Goal: Information Seeking & Learning: Compare options

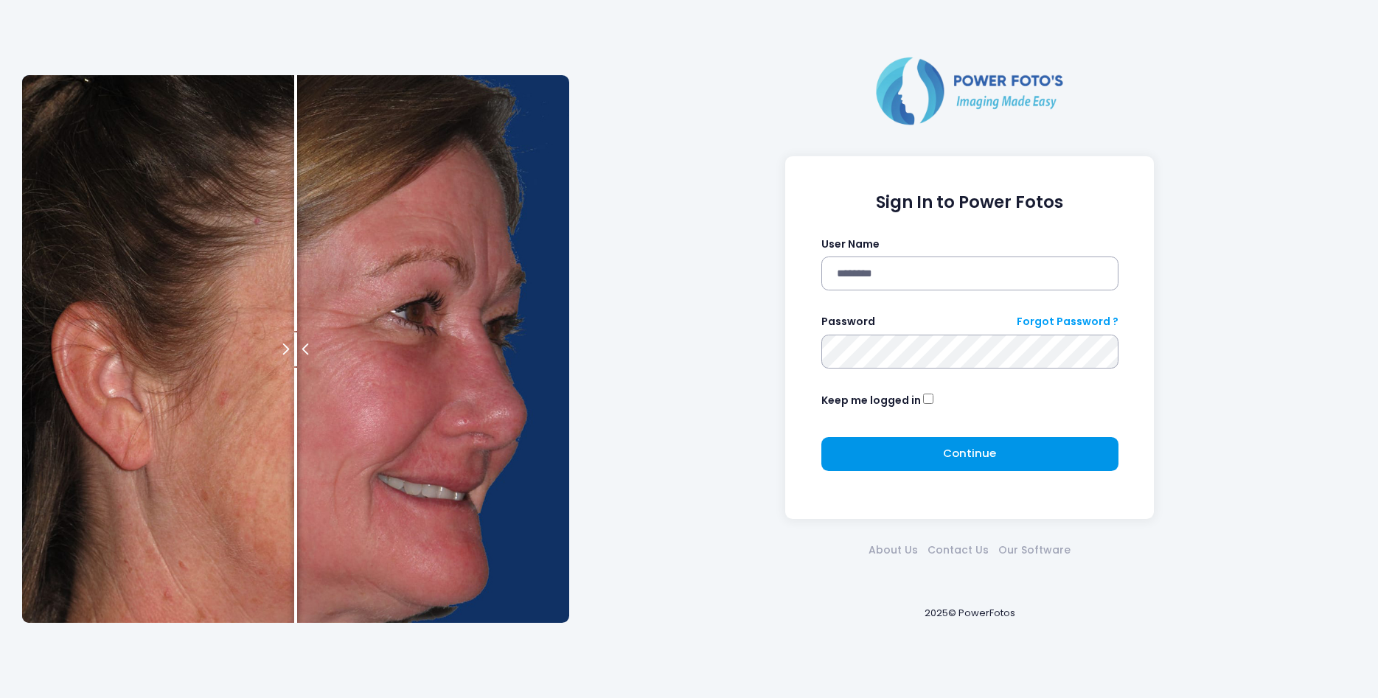
click at [901, 452] on button "Continue Please wait..." at bounding box center [969, 454] width 297 height 34
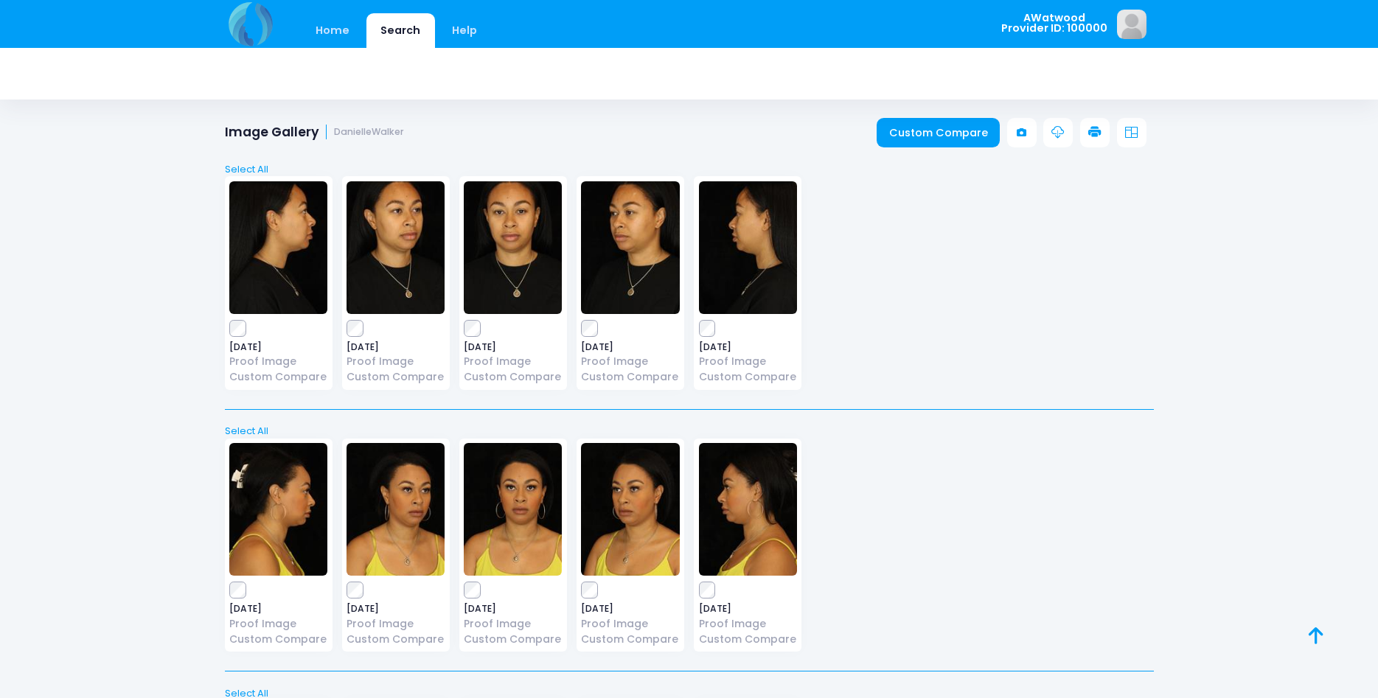
click at [335, 26] on link "Home" at bounding box center [333, 30] width 63 height 35
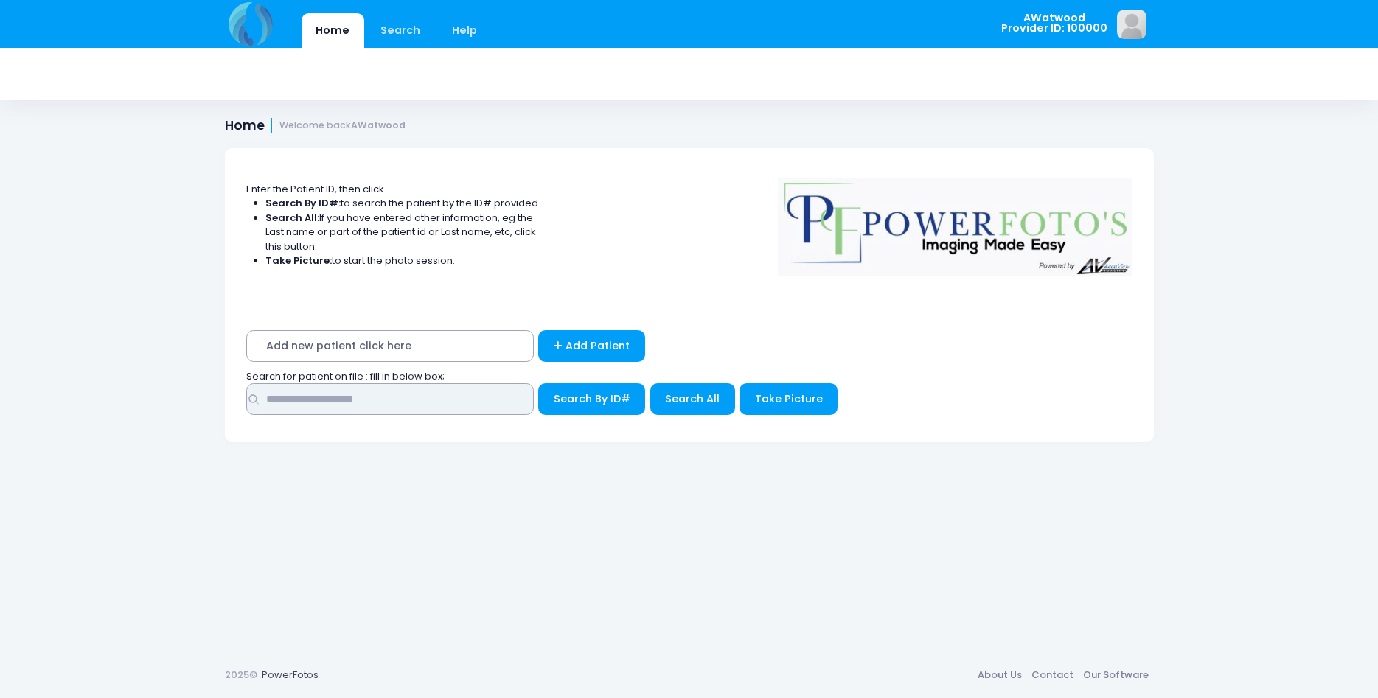
click at [287, 404] on input "text" at bounding box center [389, 399] width 287 height 32
type input "*****"
click at [690, 386] on button "Search All" at bounding box center [692, 399] width 85 height 32
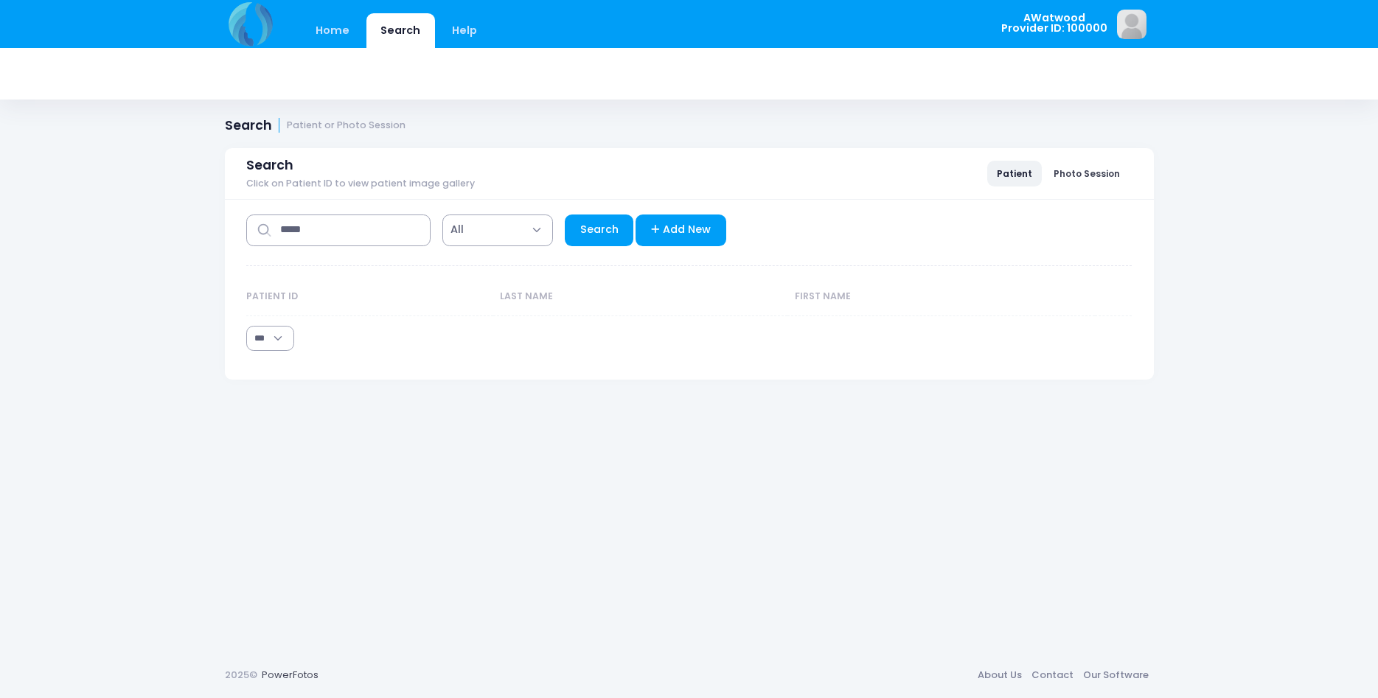
select select "***"
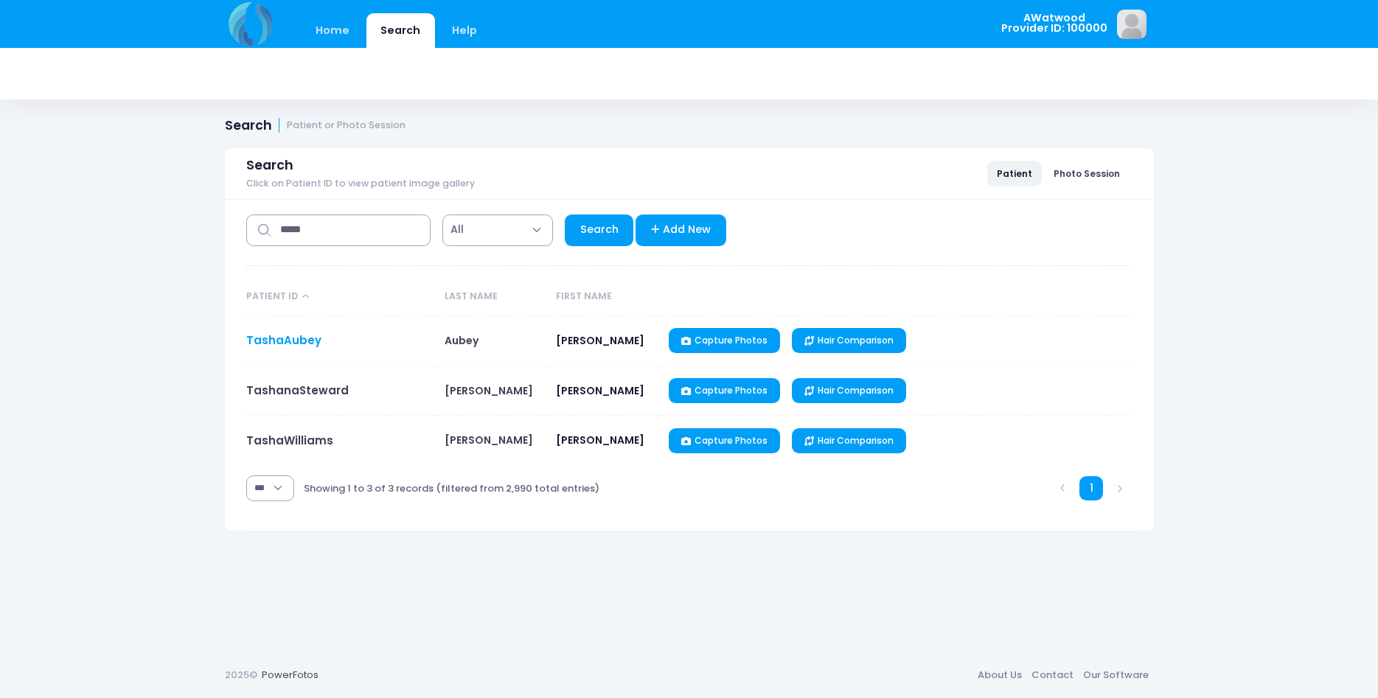
click at [301, 336] on link "TashaAubey" at bounding box center [283, 339] width 75 height 15
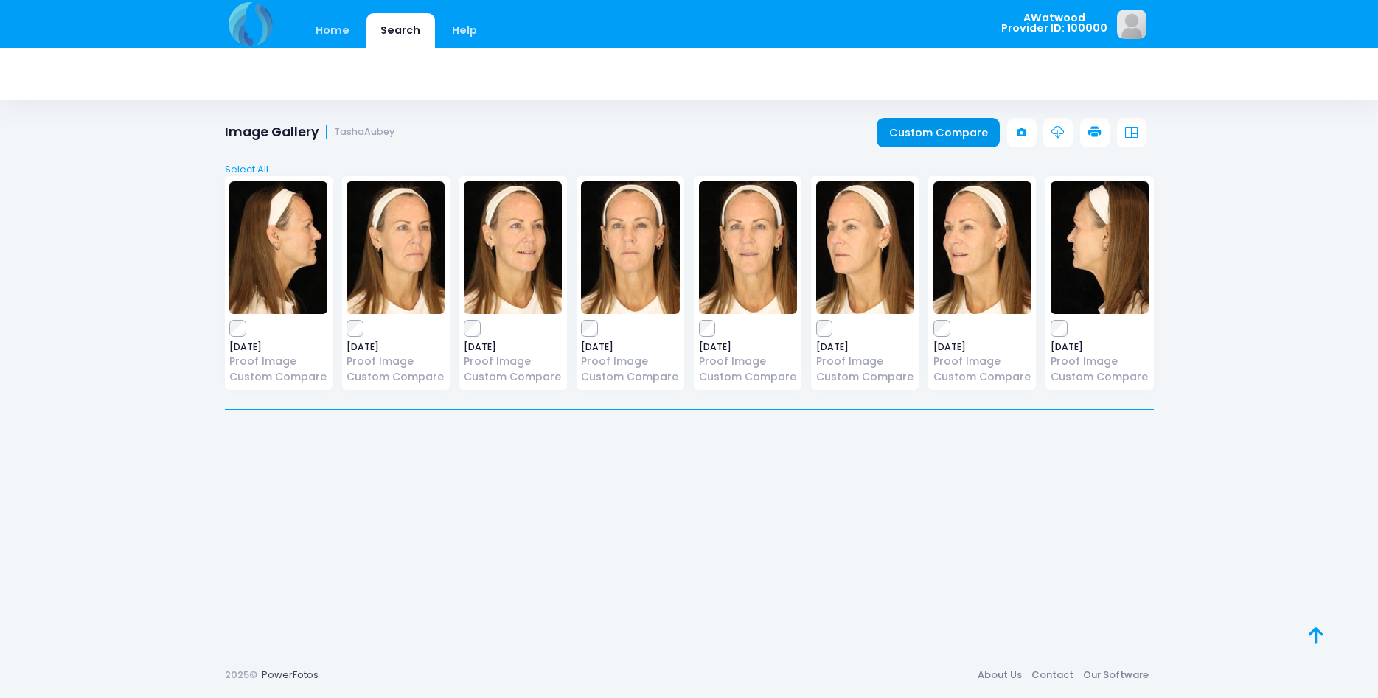
click at [935, 134] on link "Custom Compare" at bounding box center [937, 132] width 123 height 29
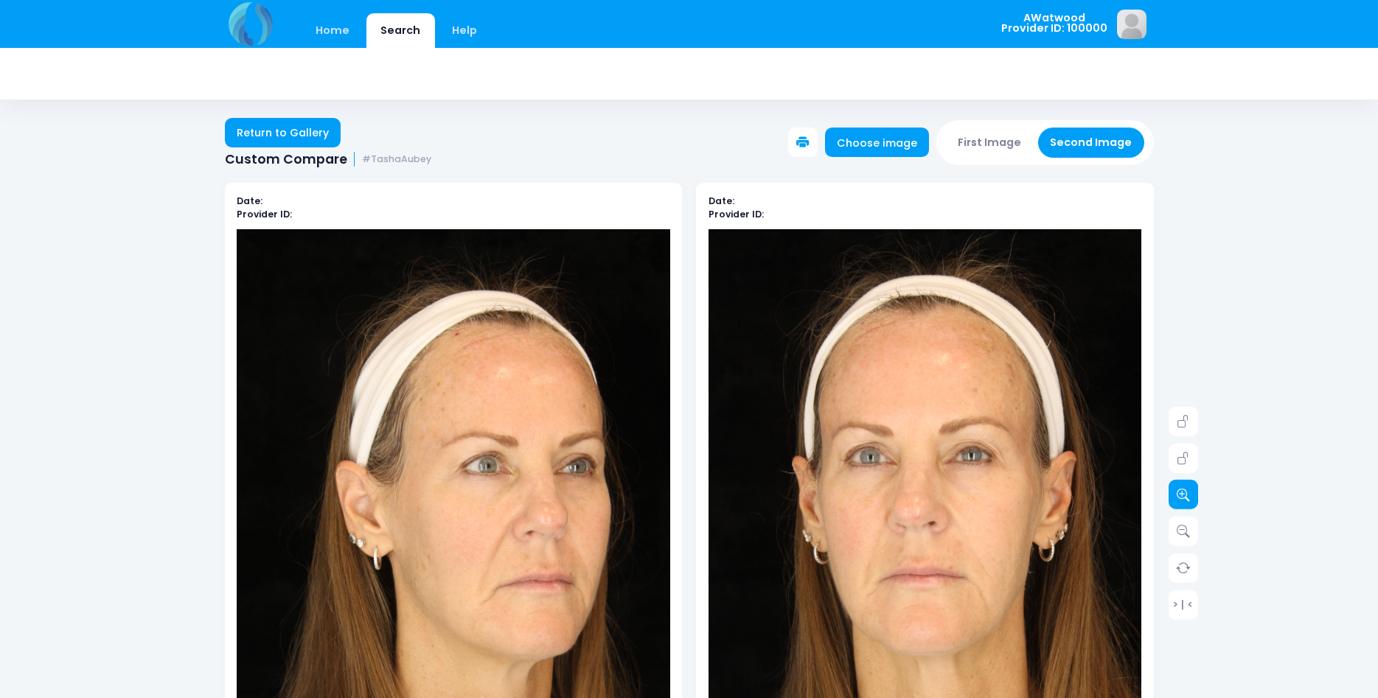
click at [1180, 494] on icon at bounding box center [1183, 494] width 13 height 13
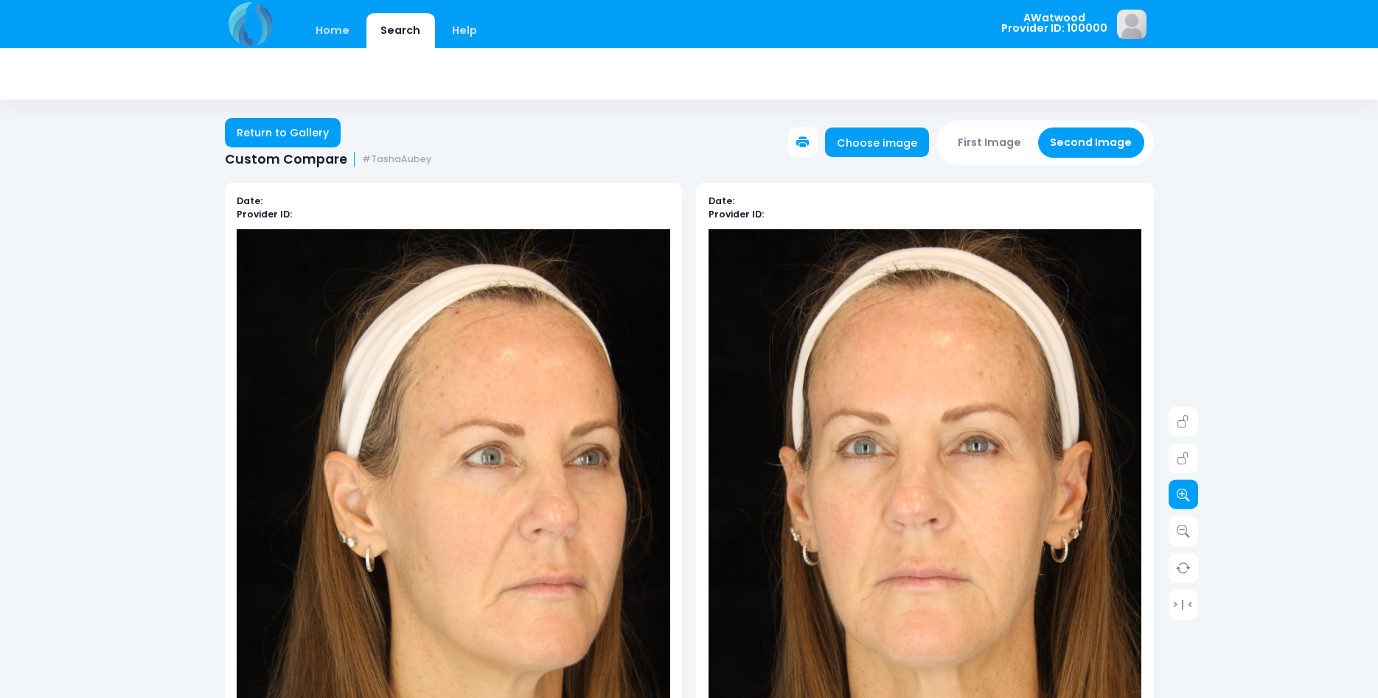
click at [1180, 494] on icon at bounding box center [1183, 494] width 13 height 13
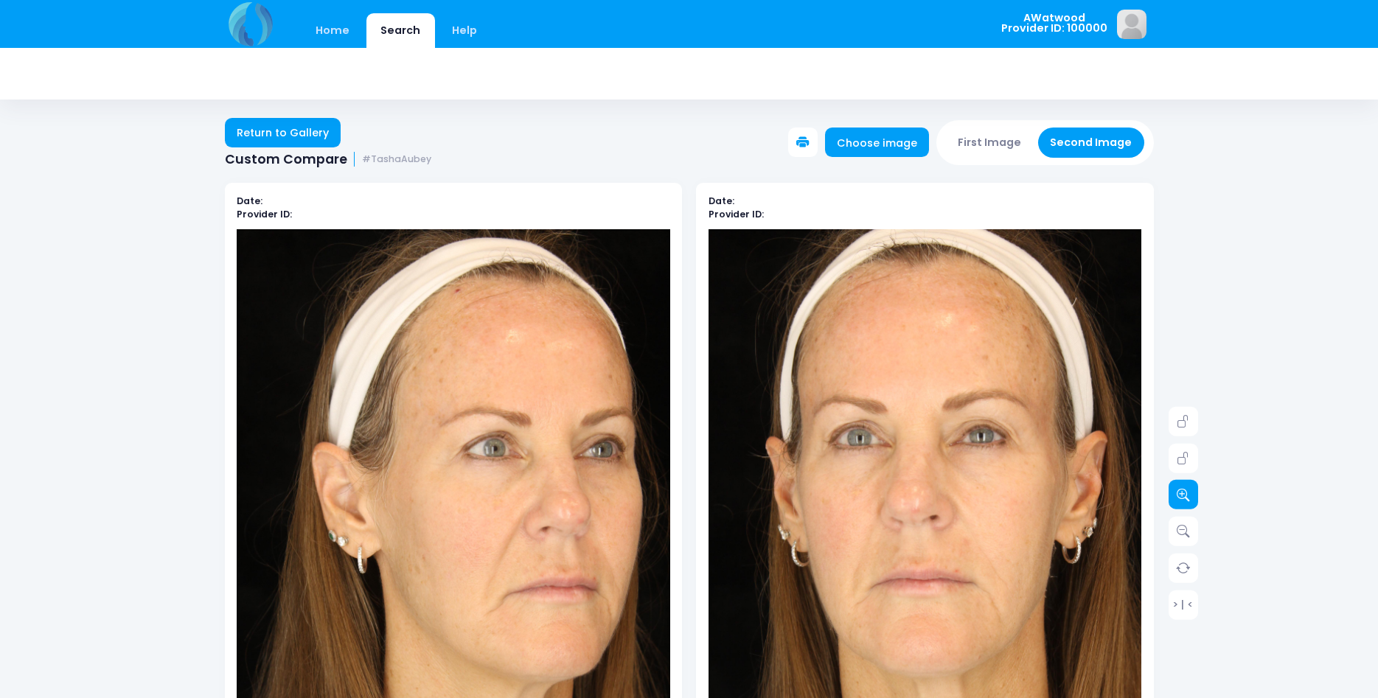
click at [1180, 494] on icon at bounding box center [1183, 494] width 13 height 13
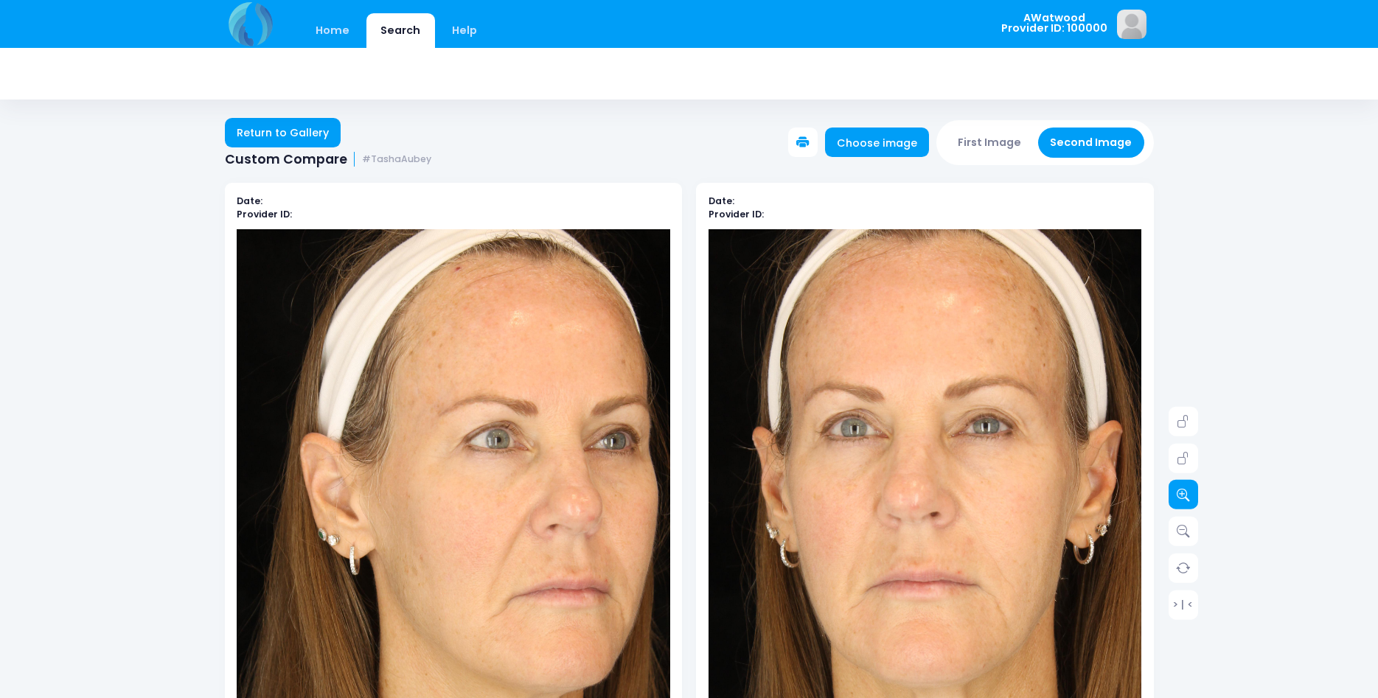
click at [1180, 494] on icon at bounding box center [1183, 494] width 13 height 13
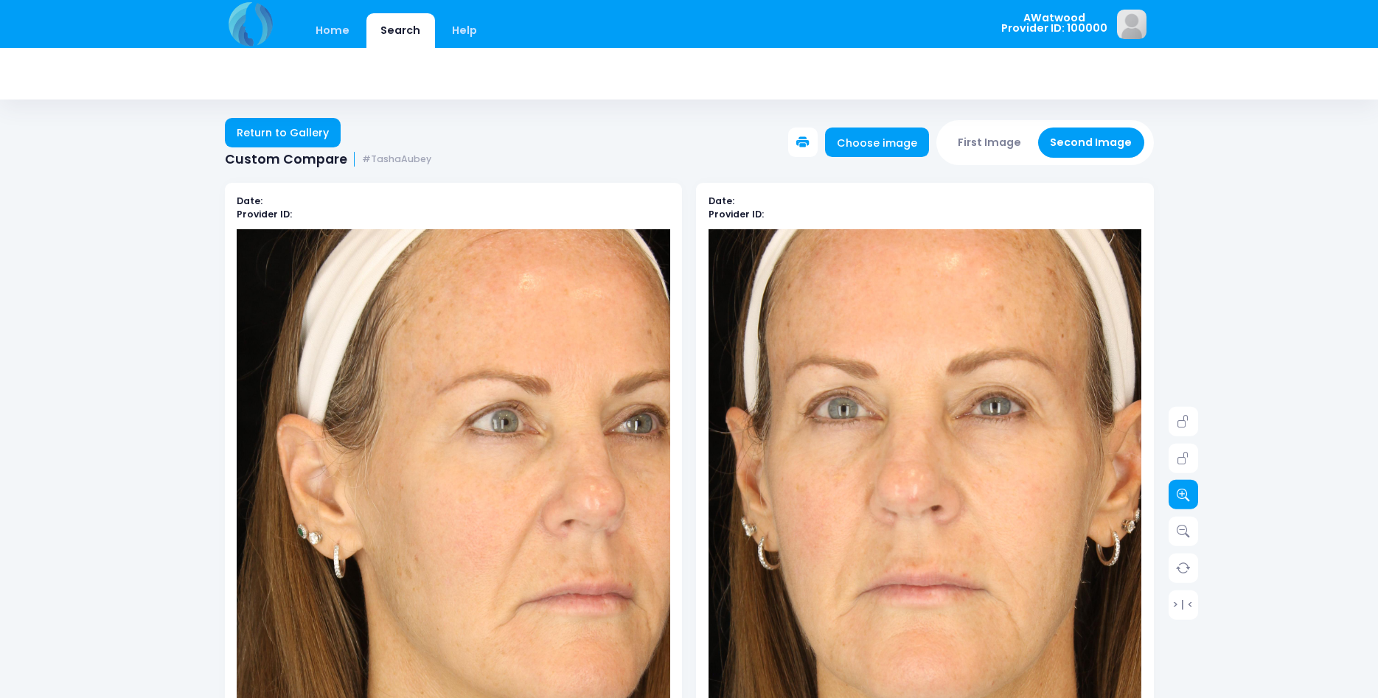
click at [1180, 494] on icon at bounding box center [1183, 494] width 13 height 13
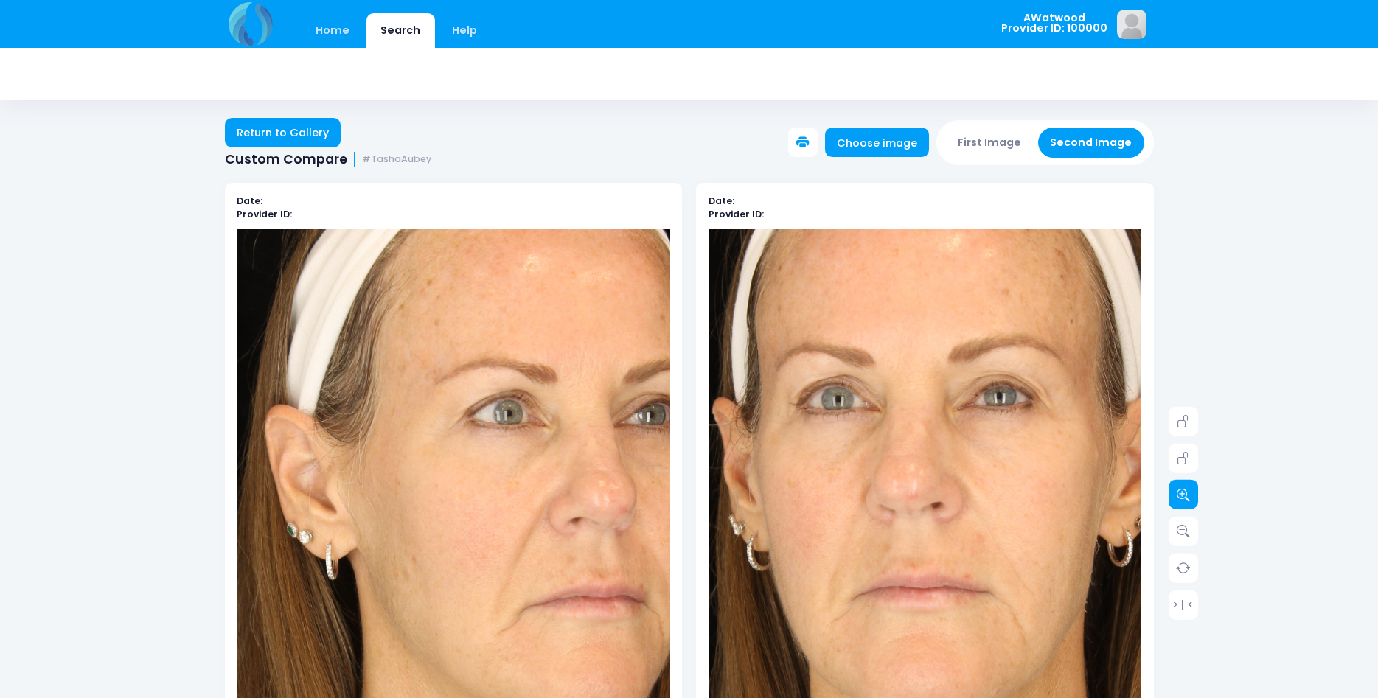
click at [1180, 494] on icon at bounding box center [1183, 494] width 13 height 13
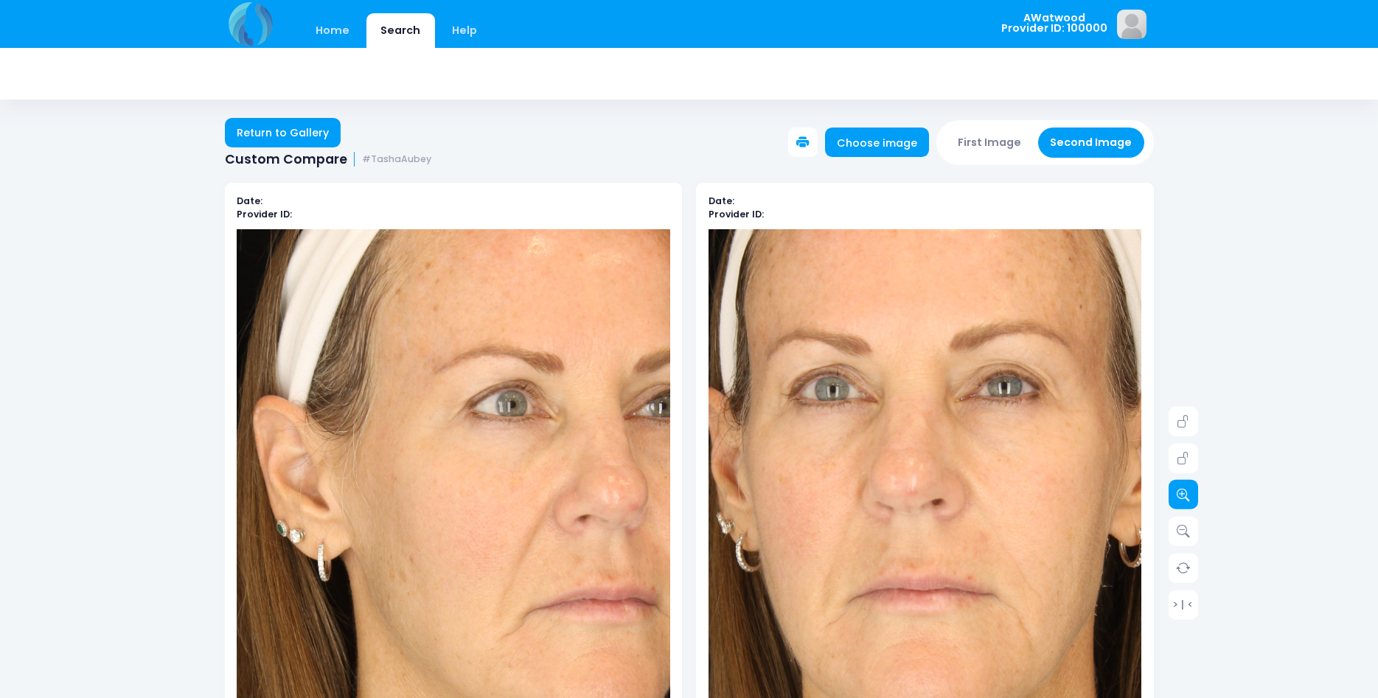
click at [1180, 494] on icon at bounding box center [1183, 494] width 13 height 13
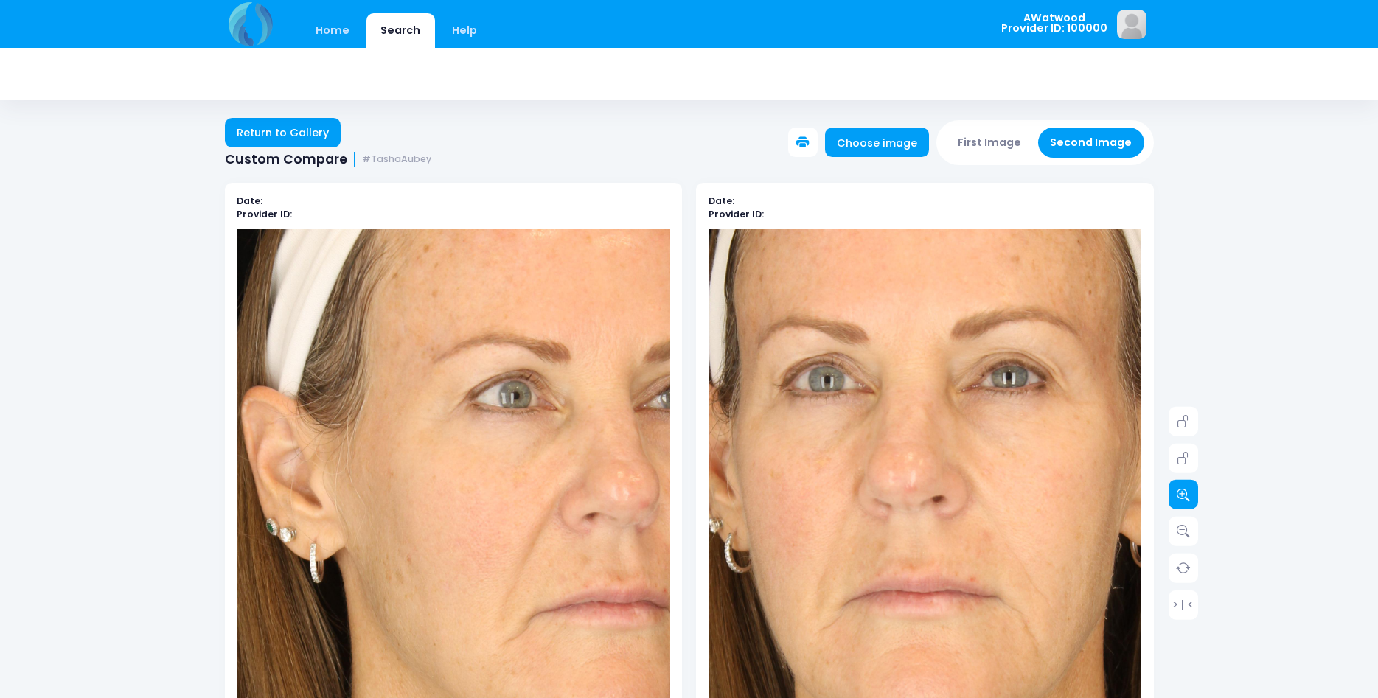
click at [1180, 494] on icon at bounding box center [1183, 494] width 13 height 13
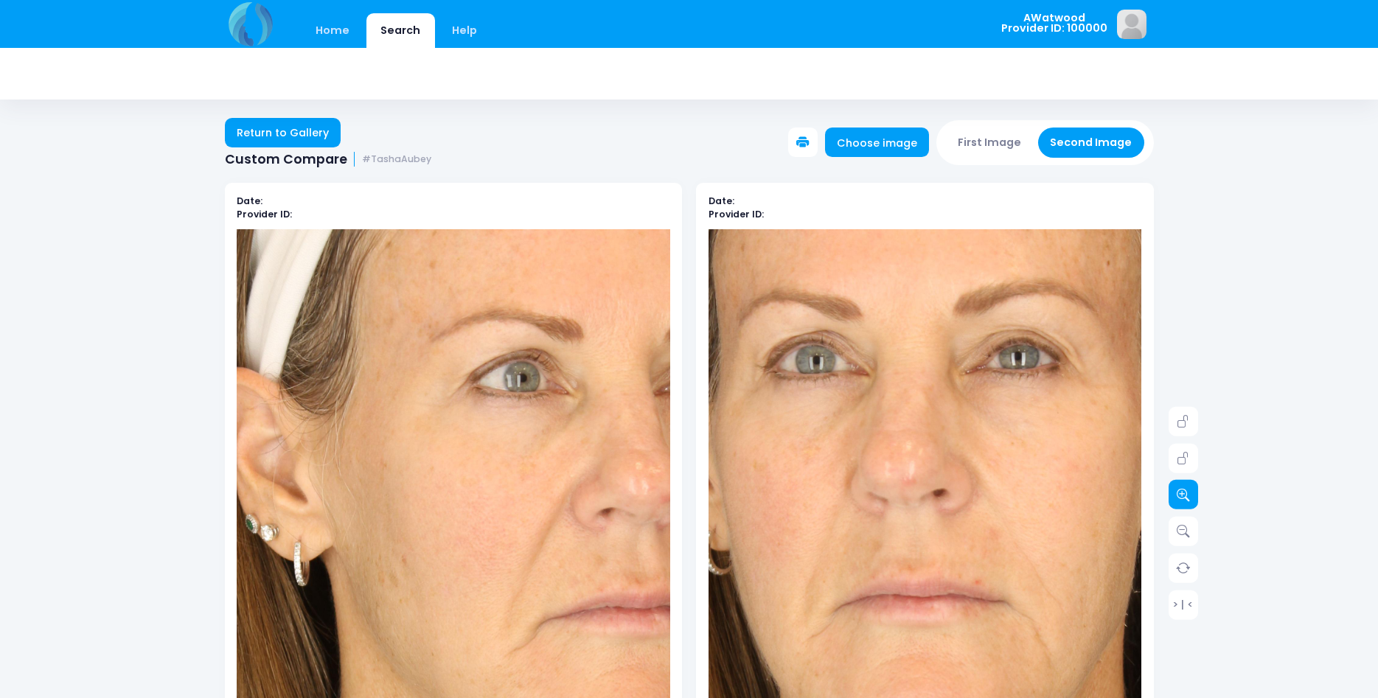
click at [1180, 494] on icon at bounding box center [1183, 494] width 13 height 13
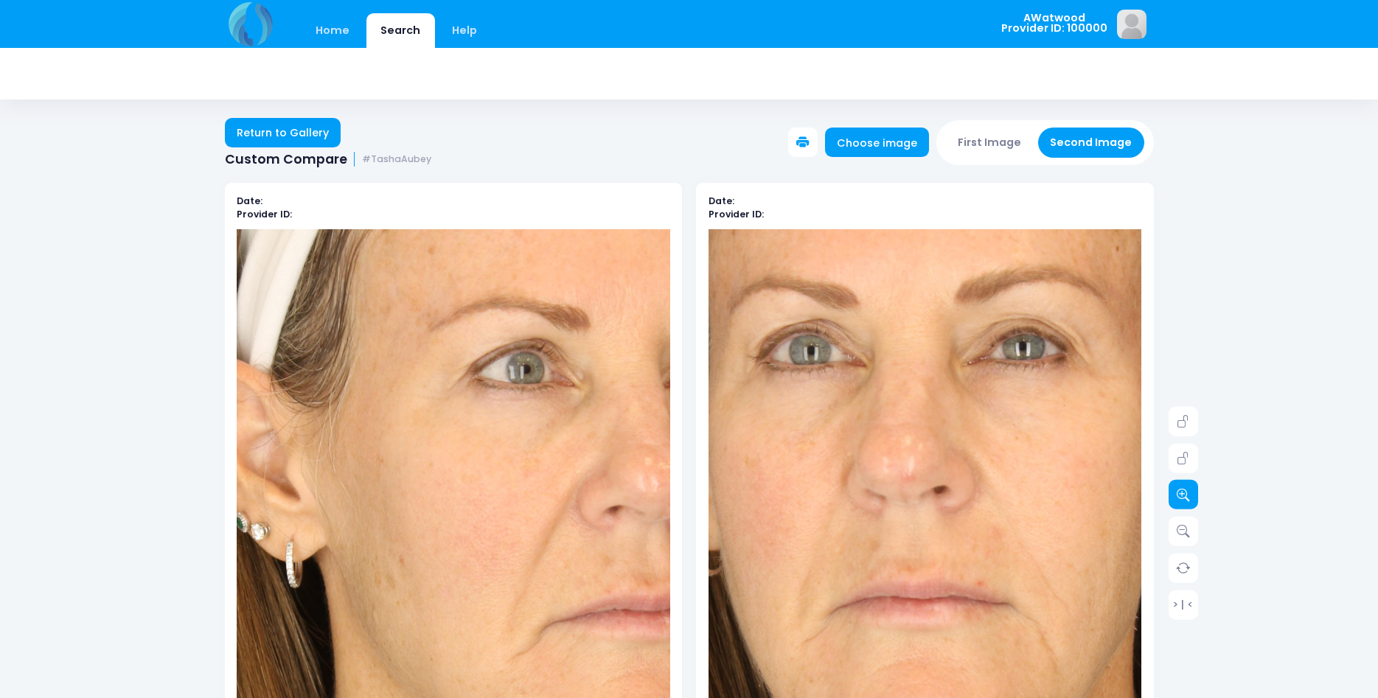
click at [1180, 494] on icon at bounding box center [1183, 494] width 13 height 13
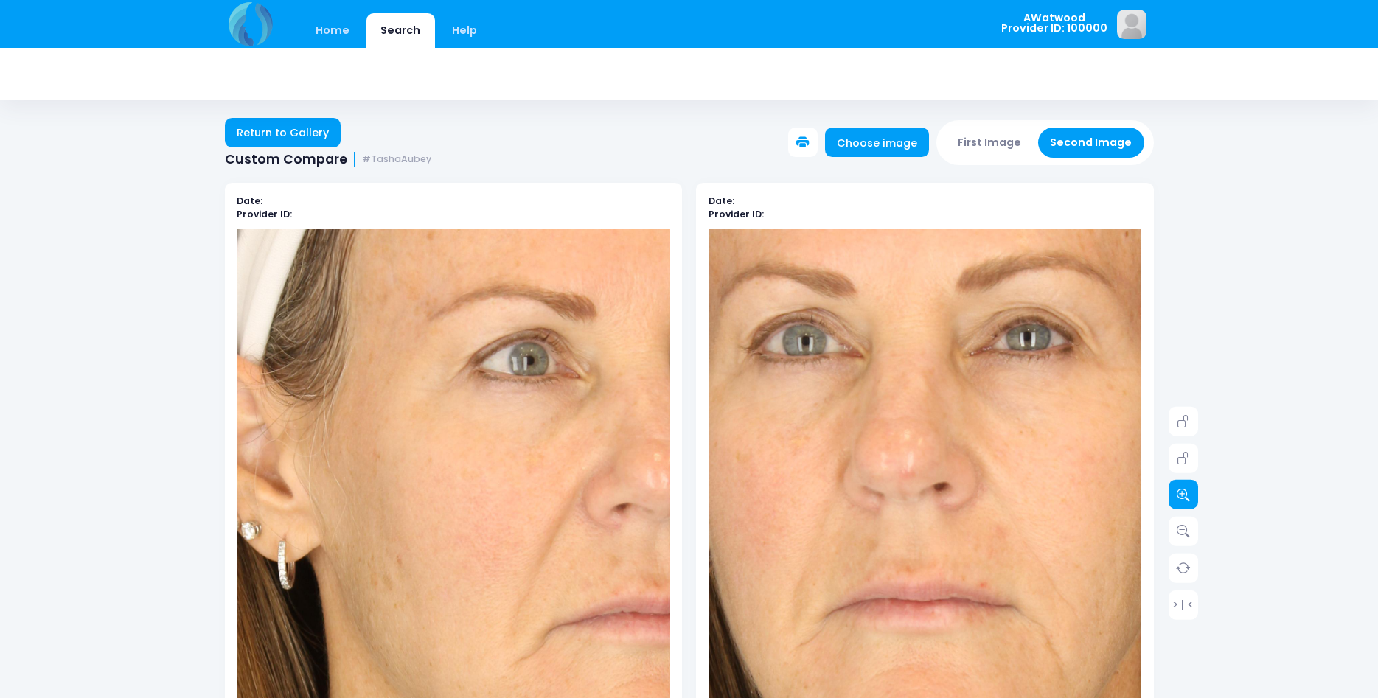
click at [1180, 494] on icon at bounding box center [1183, 494] width 13 height 13
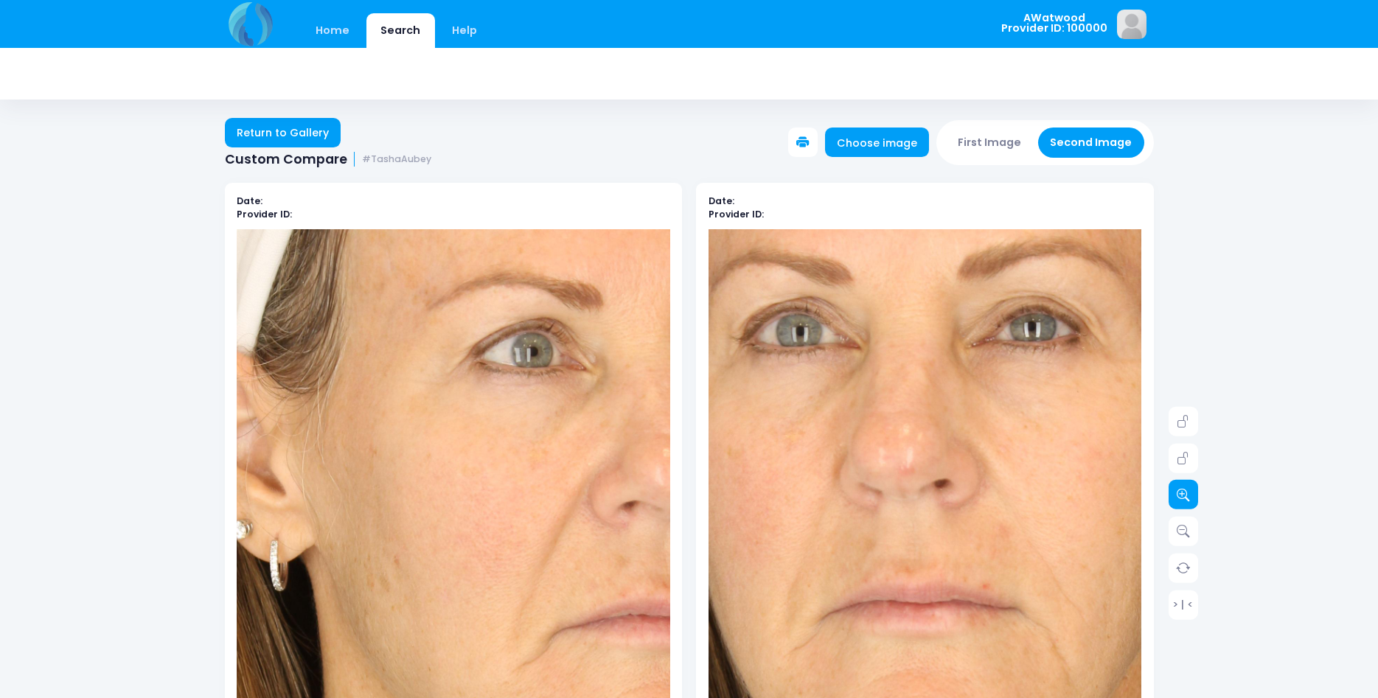
click at [1180, 494] on icon at bounding box center [1183, 494] width 13 height 13
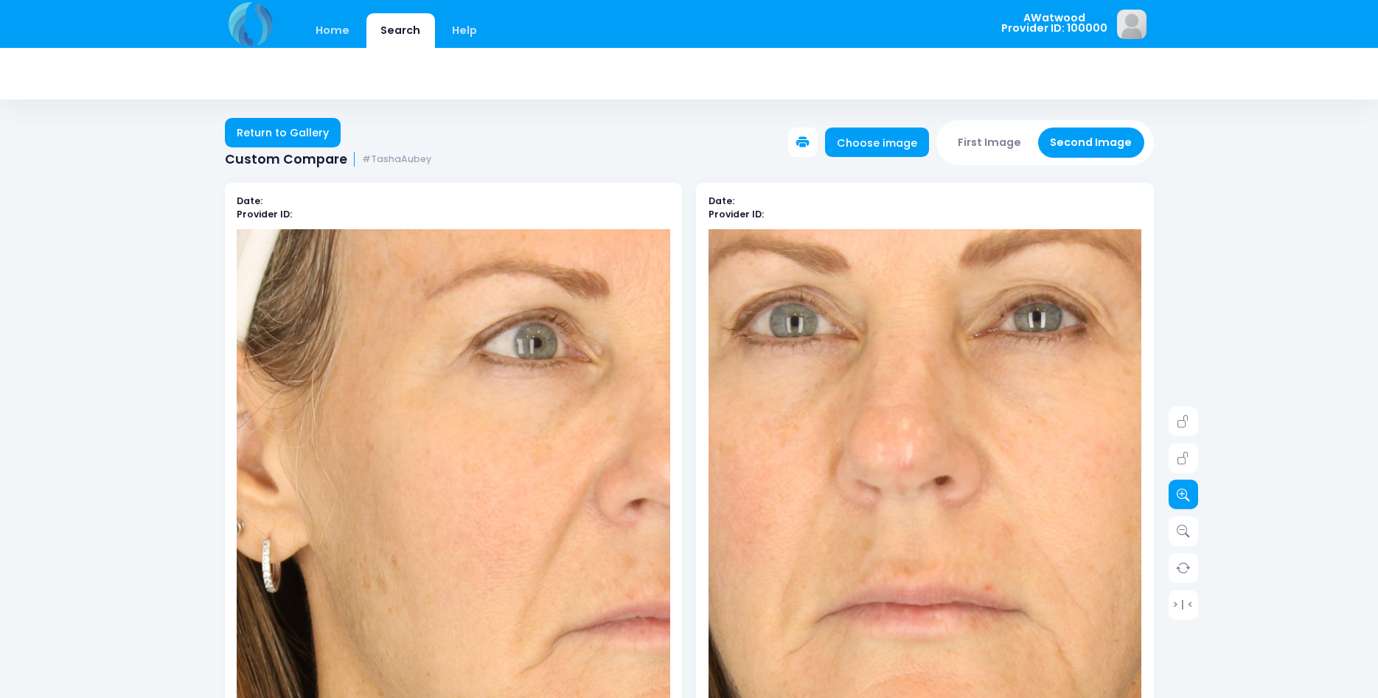
click at [1180, 494] on icon at bounding box center [1183, 494] width 13 height 13
